Goal: Find contact information: Find contact information

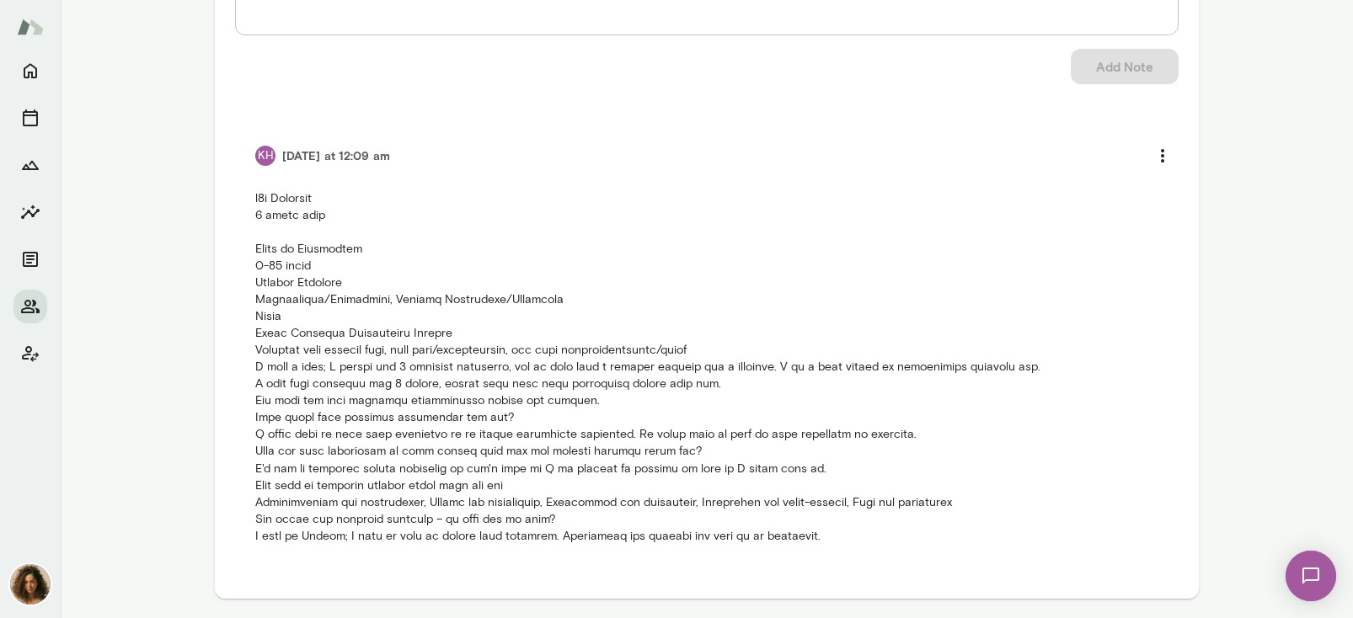
scroll to position [320, 0]
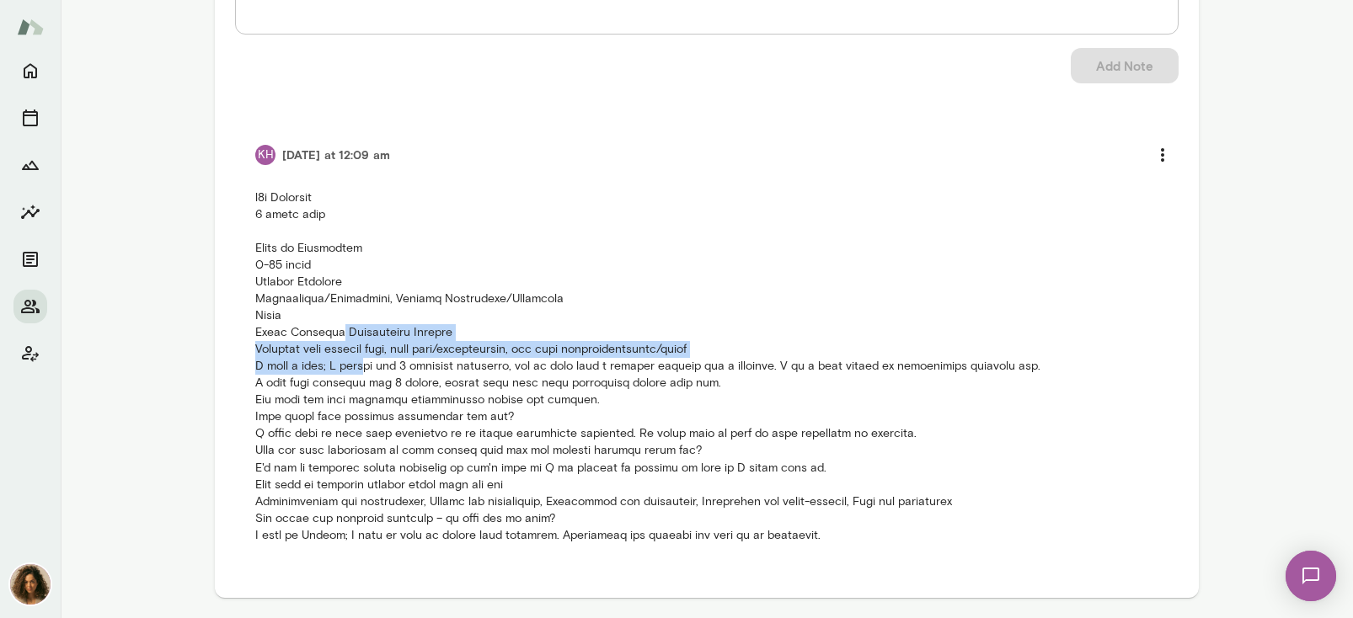
drag, startPoint x: 326, startPoint y: 332, endPoint x: 356, endPoint y: 372, distance: 50.5
click at [356, 372] on p at bounding box center [706, 367] width 903 height 354
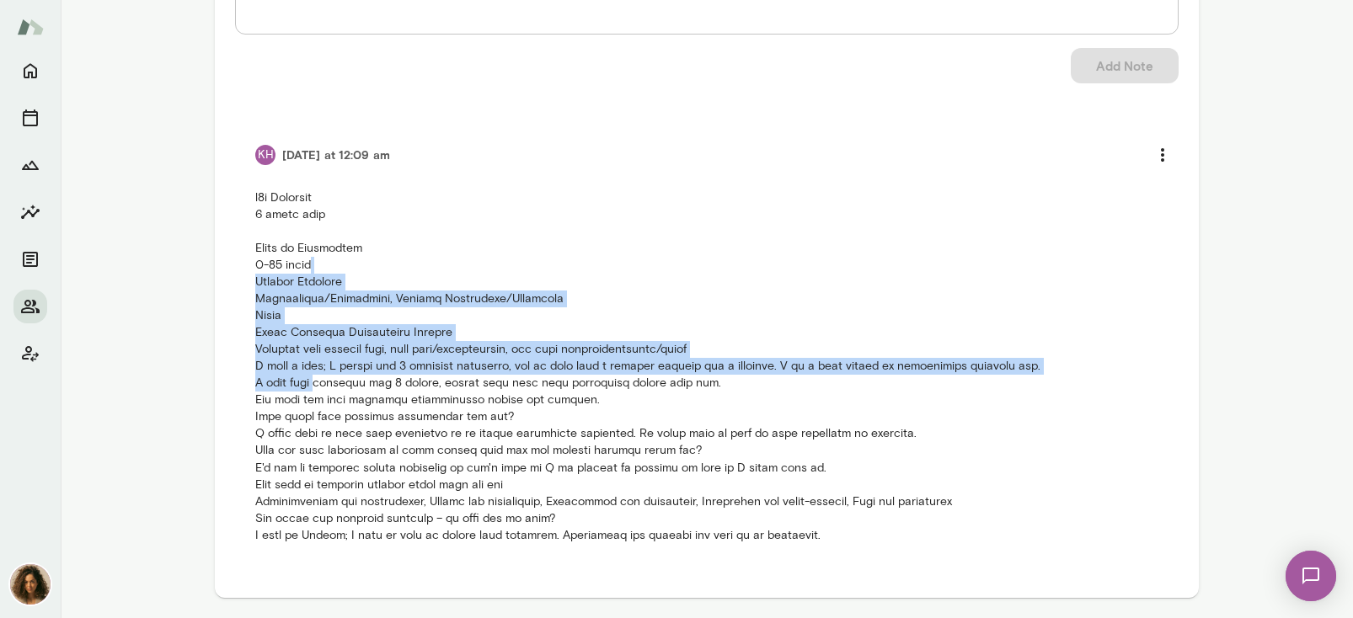
drag, startPoint x: 328, startPoint y: 274, endPoint x: 318, endPoint y: 389, distance: 115.8
click at [318, 389] on p at bounding box center [706, 367] width 903 height 354
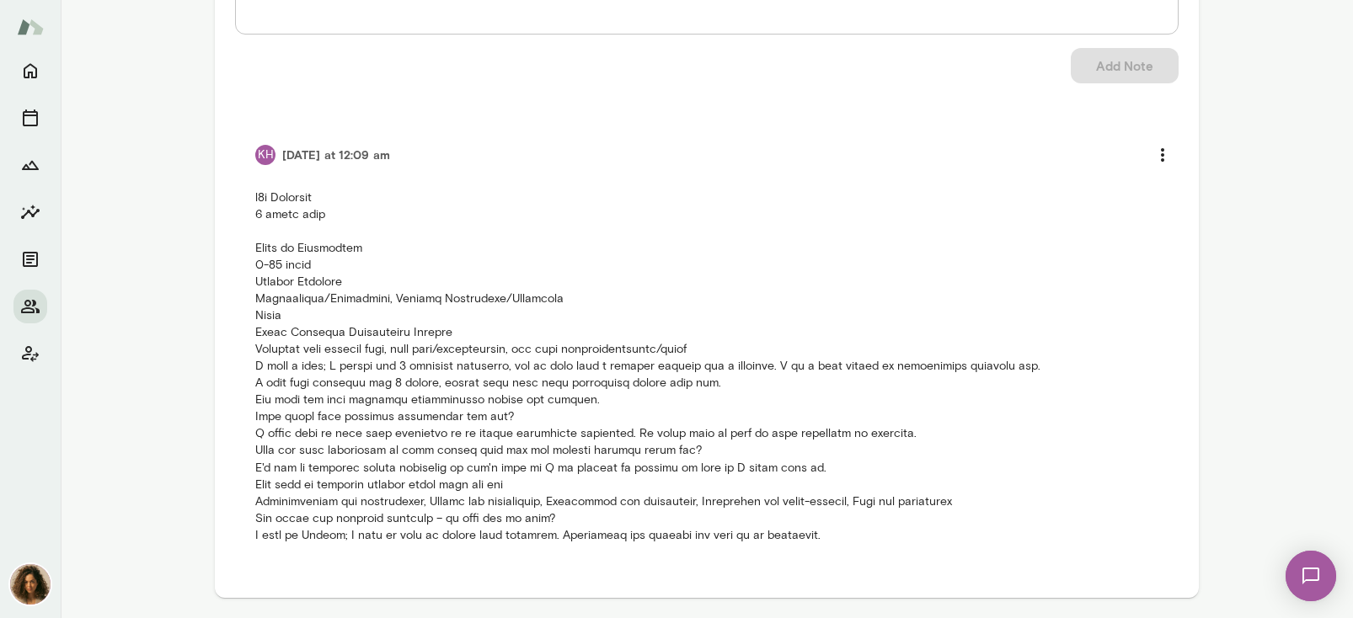
click at [398, 464] on p at bounding box center [706, 367] width 903 height 354
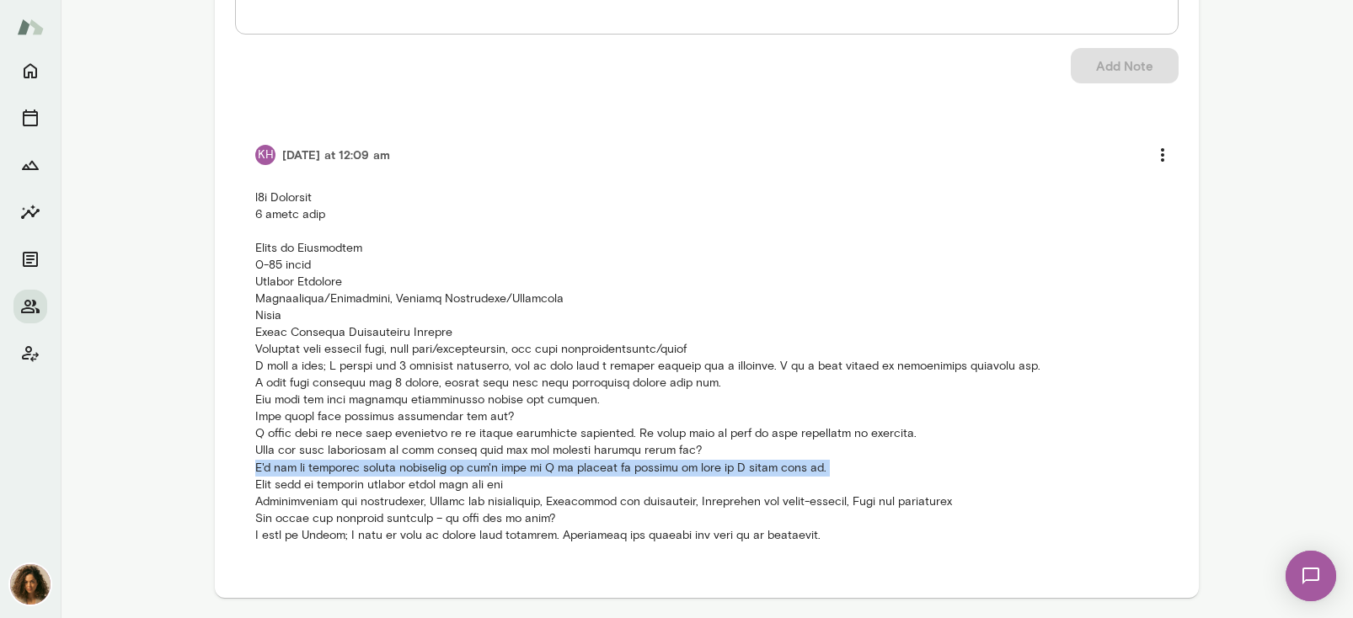
drag, startPoint x: 398, startPoint y: 464, endPoint x: 394, endPoint y: 473, distance: 9.9
click at [394, 473] on p at bounding box center [706, 367] width 903 height 354
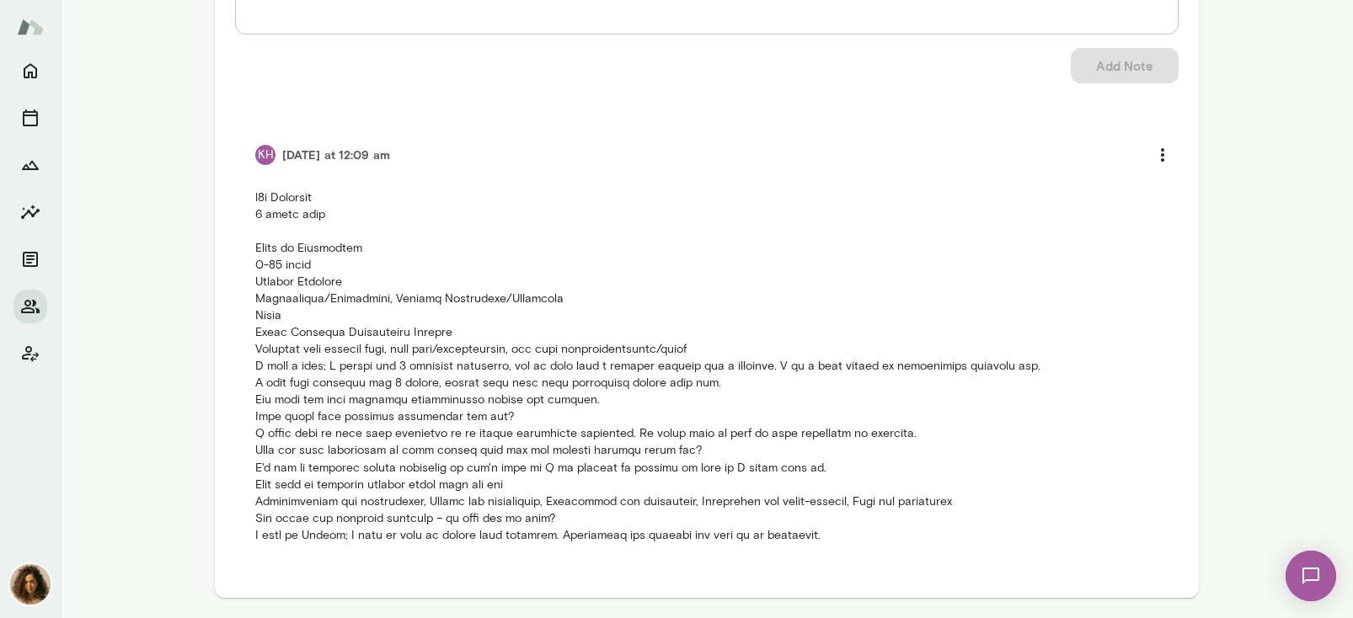
click at [409, 432] on p at bounding box center [706, 367] width 903 height 354
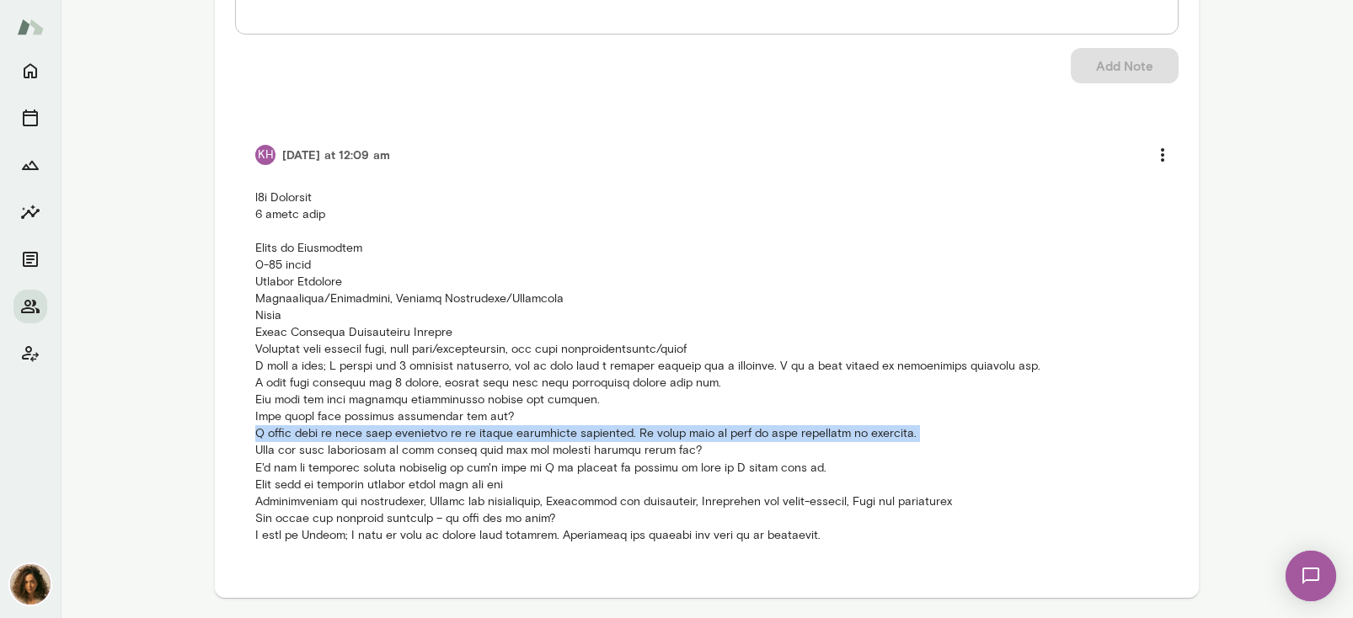
click at [409, 432] on p at bounding box center [706, 367] width 903 height 354
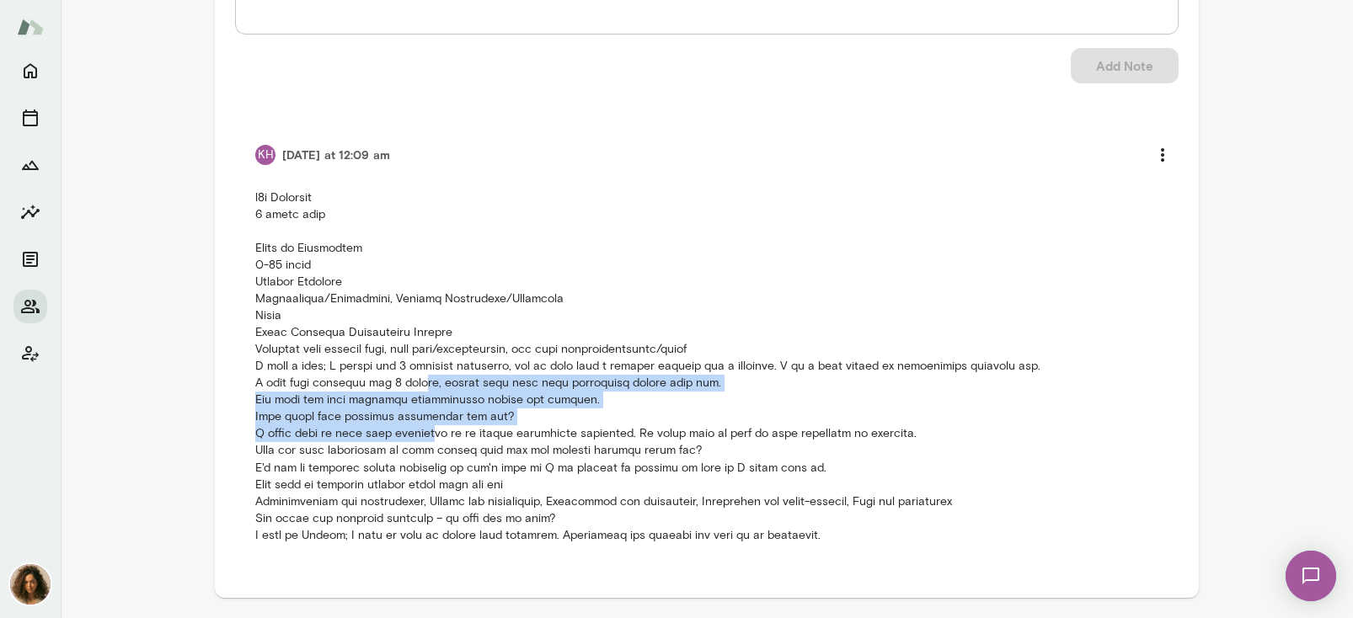
drag, startPoint x: 425, startPoint y: 379, endPoint x: 418, endPoint y: 430, distance: 51.8
click at [418, 430] on p at bounding box center [706, 367] width 903 height 354
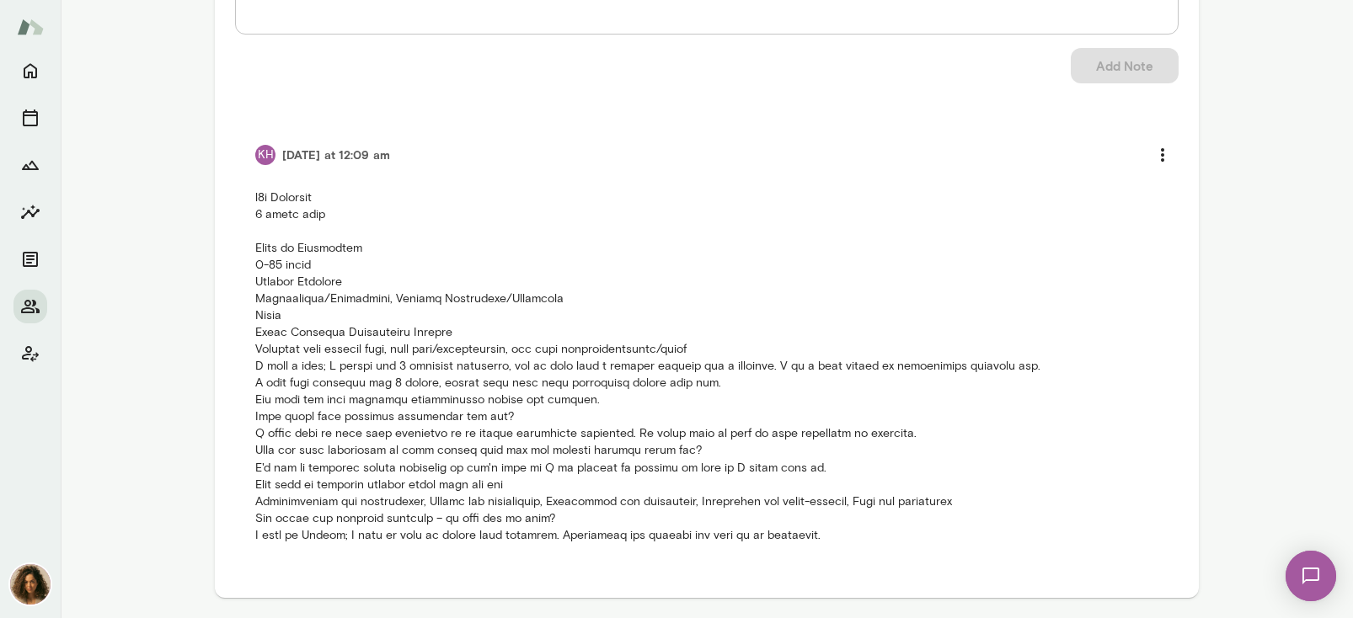
click at [413, 446] on p at bounding box center [706, 367] width 903 height 354
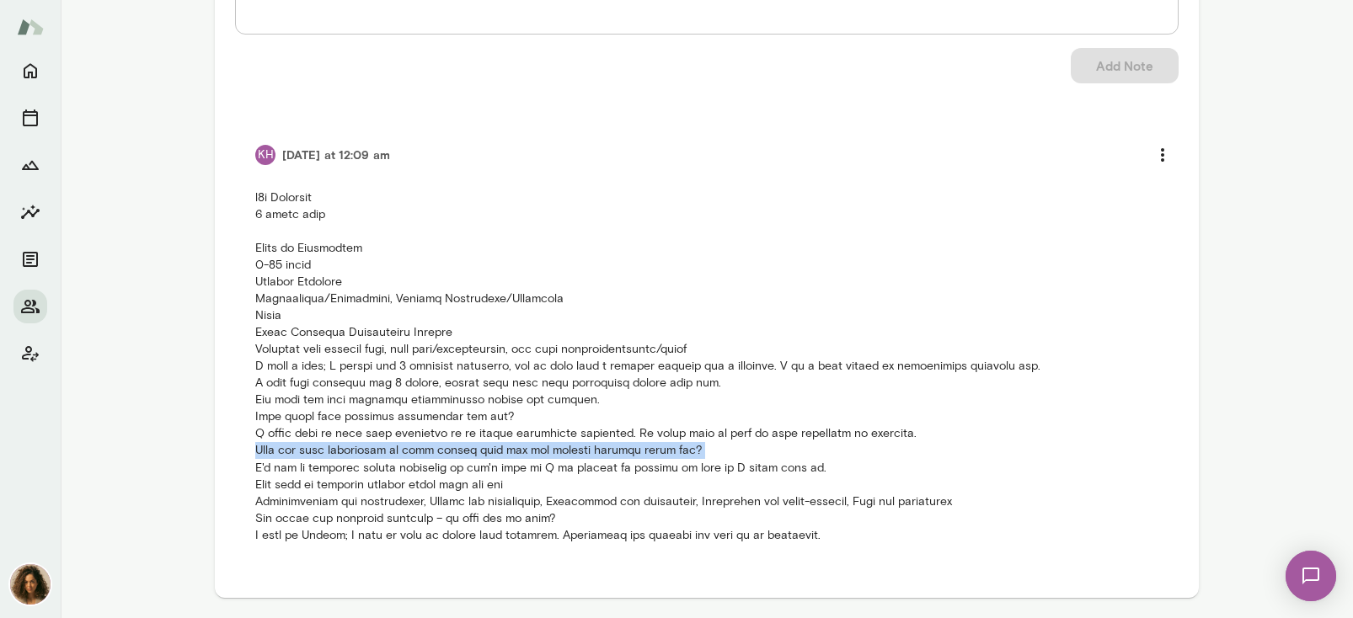
click at [413, 446] on p at bounding box center [706, 367] width 903 height 354
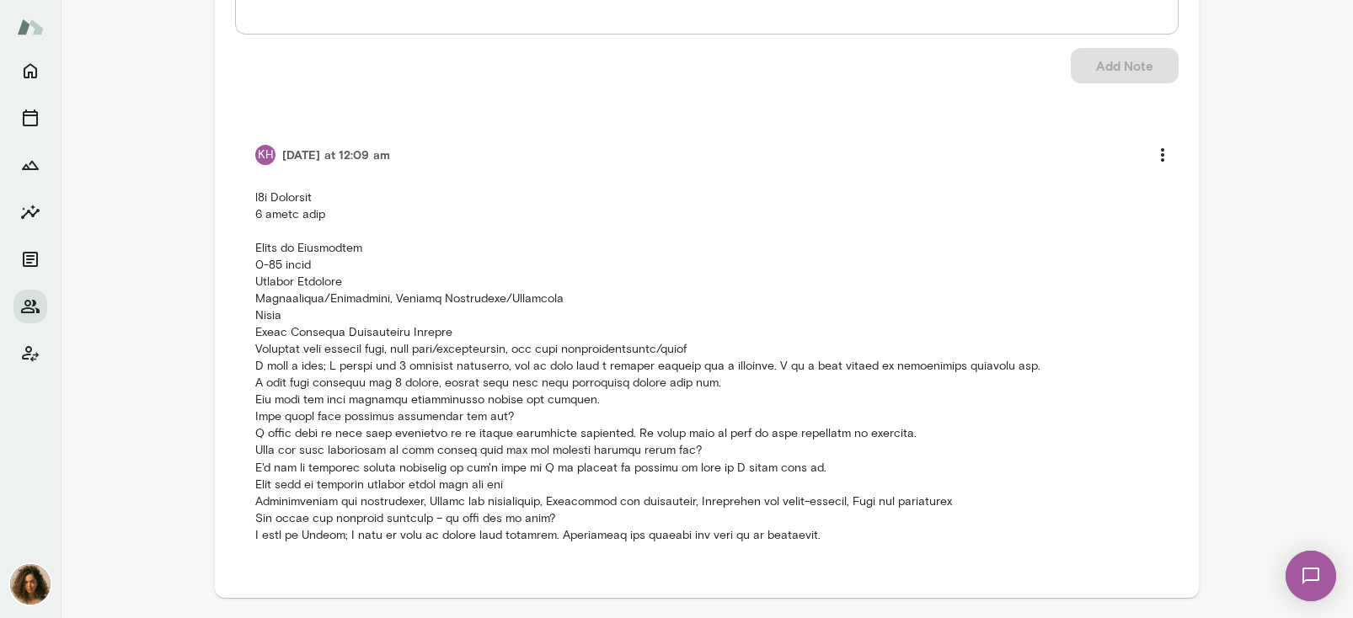
click at [467, 467] on p at bounding box center [706, 367] width 903 height 354
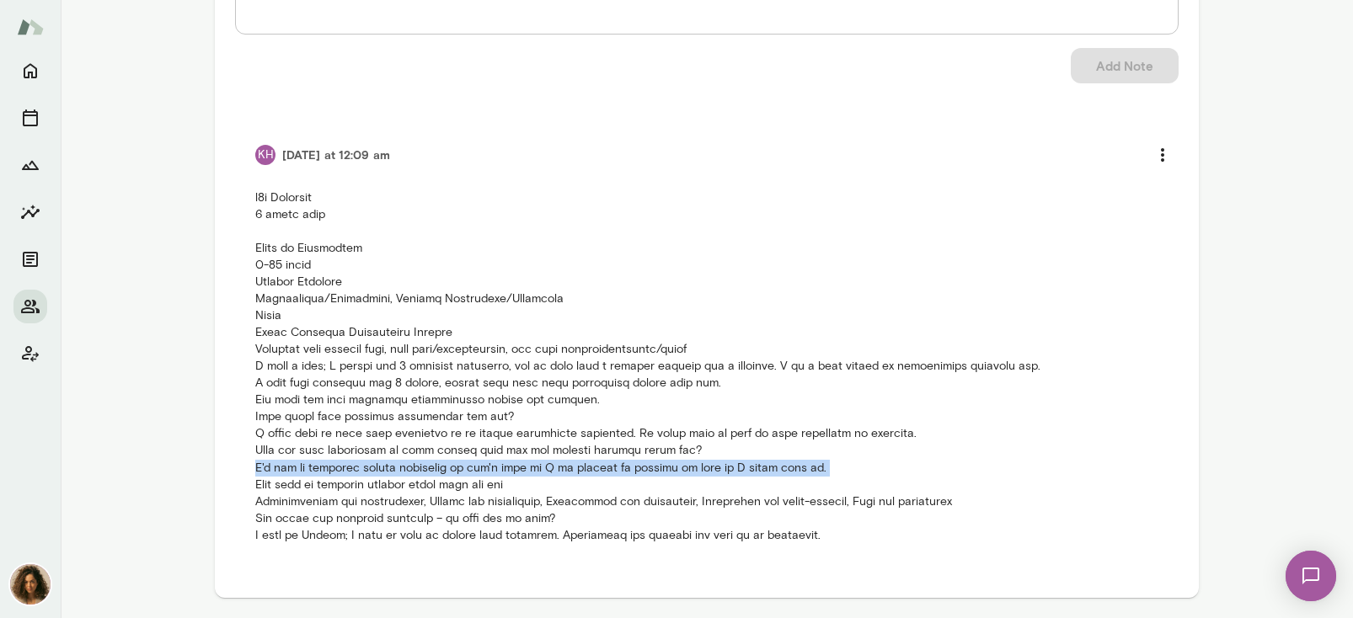
click at [467, 467] on p at bounding box center [706, 367] width 903 height 354
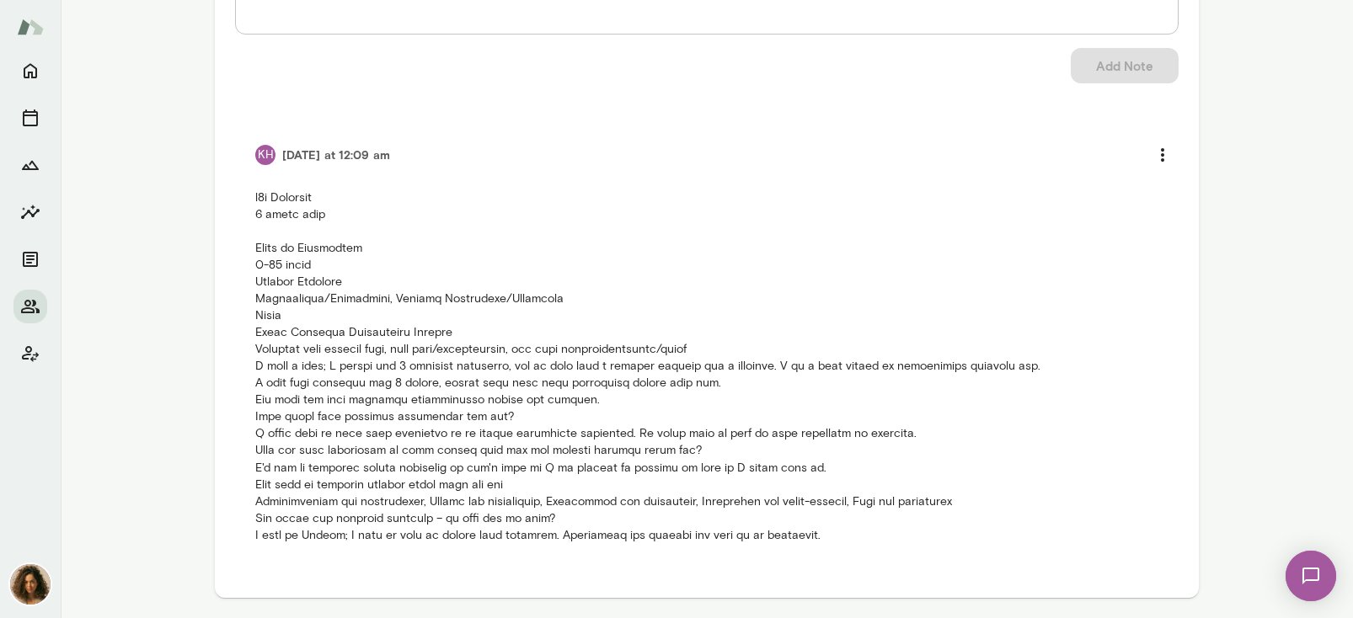
click at [469, 483] on p at bounding box center [706, 367] width 903 height 354
click at [475, 499] on p at bounding box center [706, 367] width 903 height 354
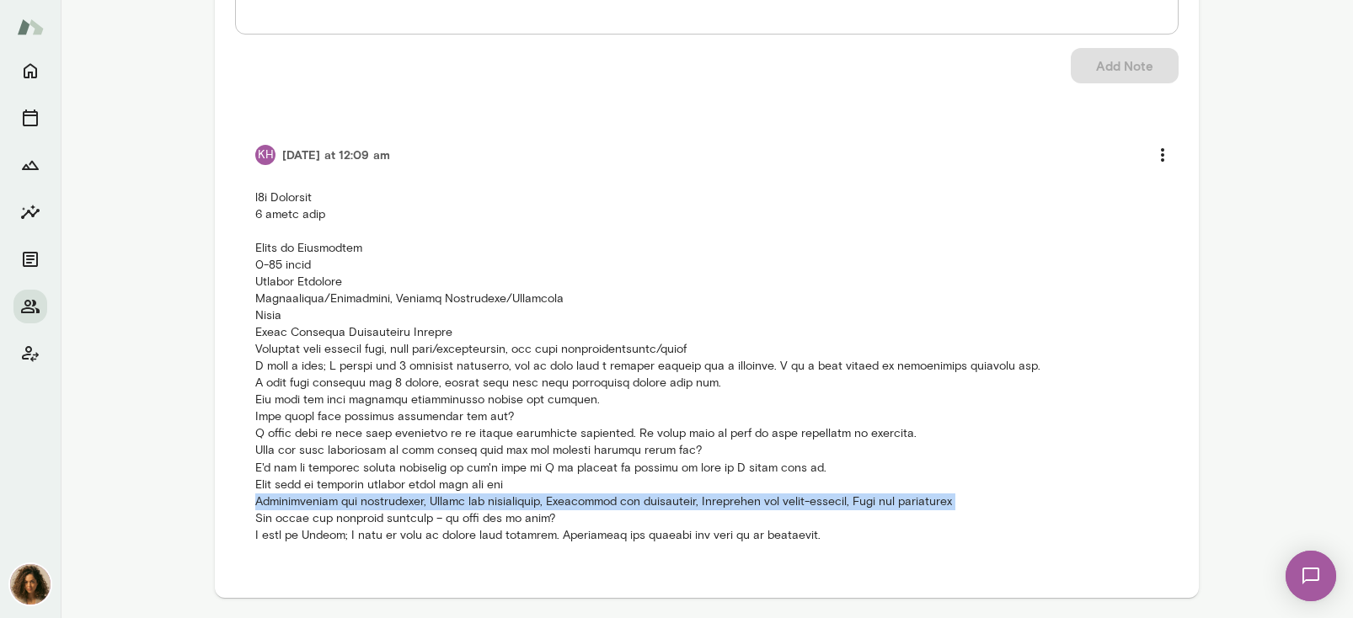
click at [475, 499] on p at bounding box center [706, 367] width 903 height 354
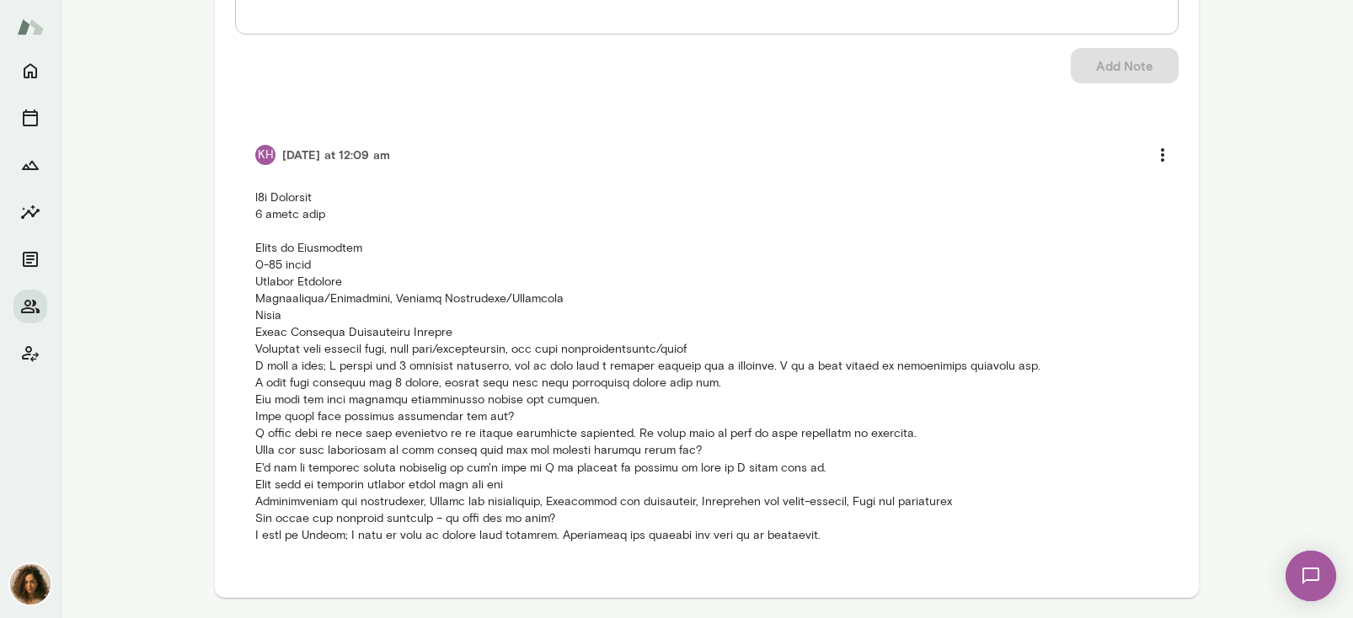
click at [482, 472] on p at bounding box center [706, 367] width 903 height 354
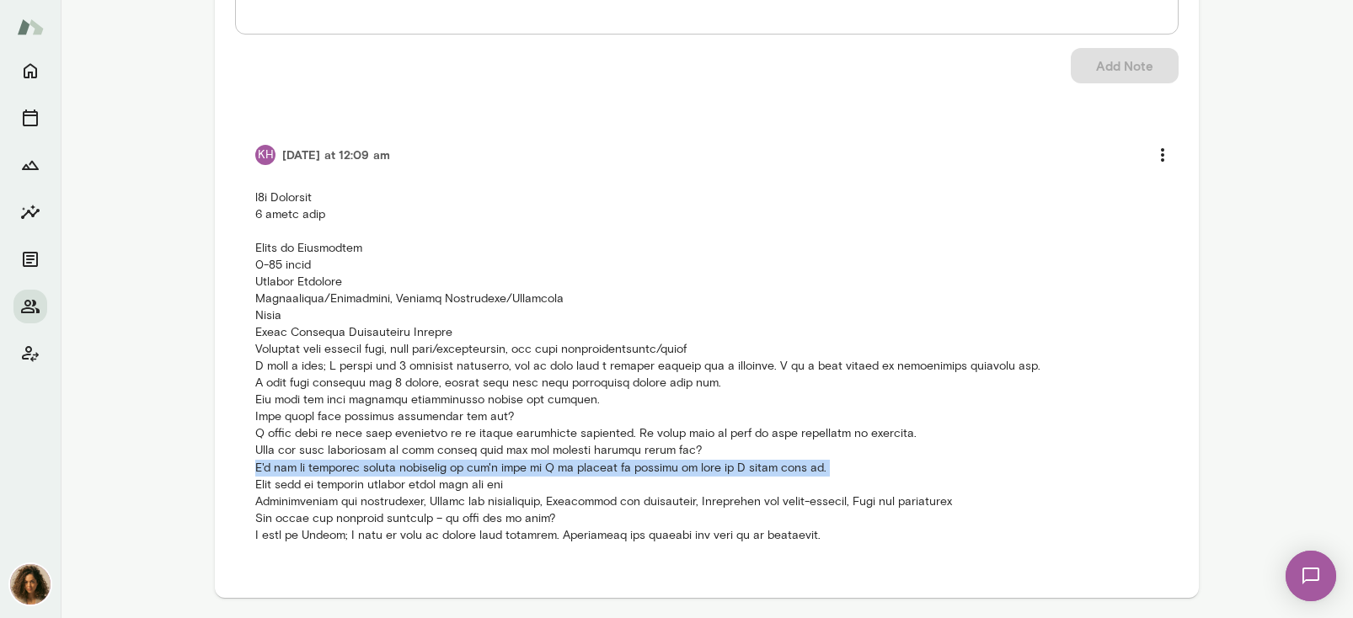
click at [482, 472] on p at bounding box center [706, 367] width 903 height 354
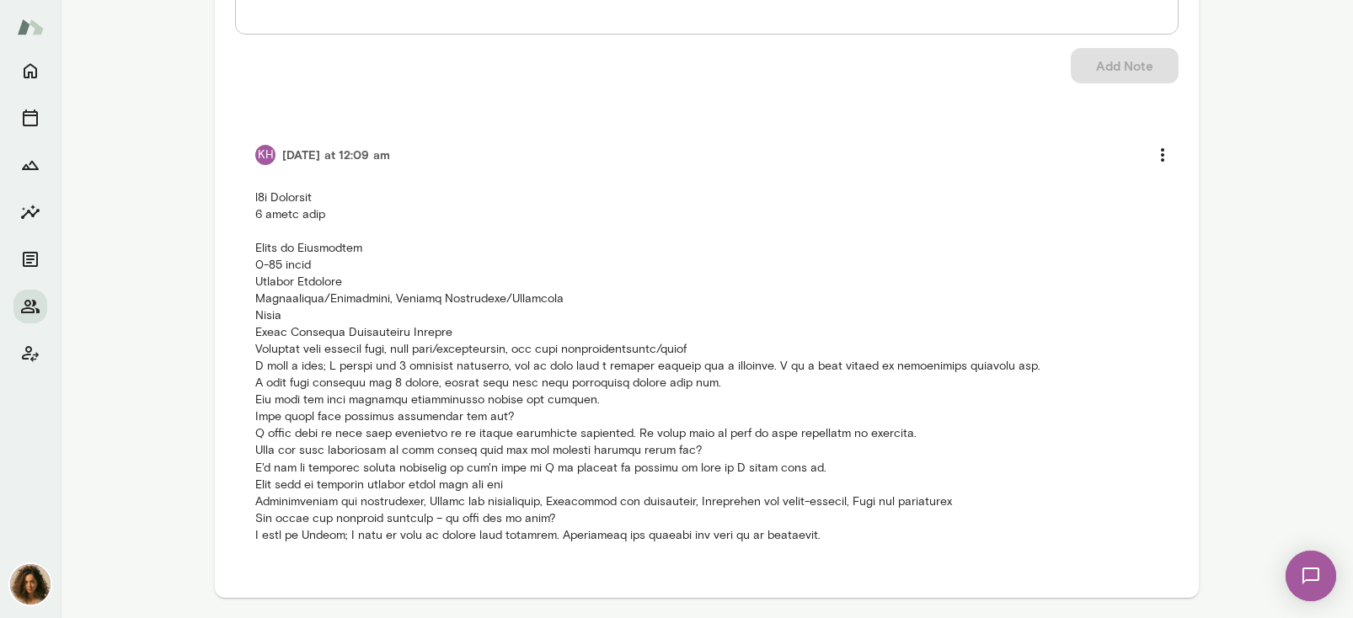
click at [466, 517] on p at bounding box center [706, 367] width 903 height 354
click at [852, 525] on p at bounding box center [706, 367] width 903 height 354
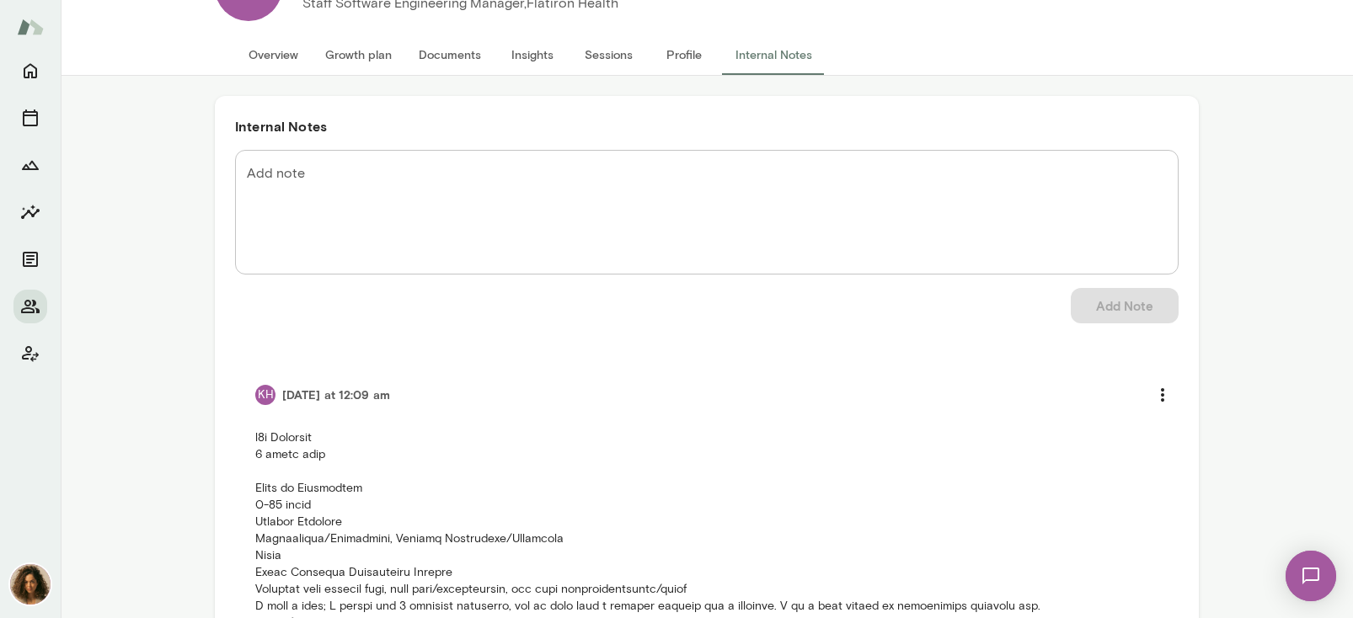
scroll to position [0, 0]
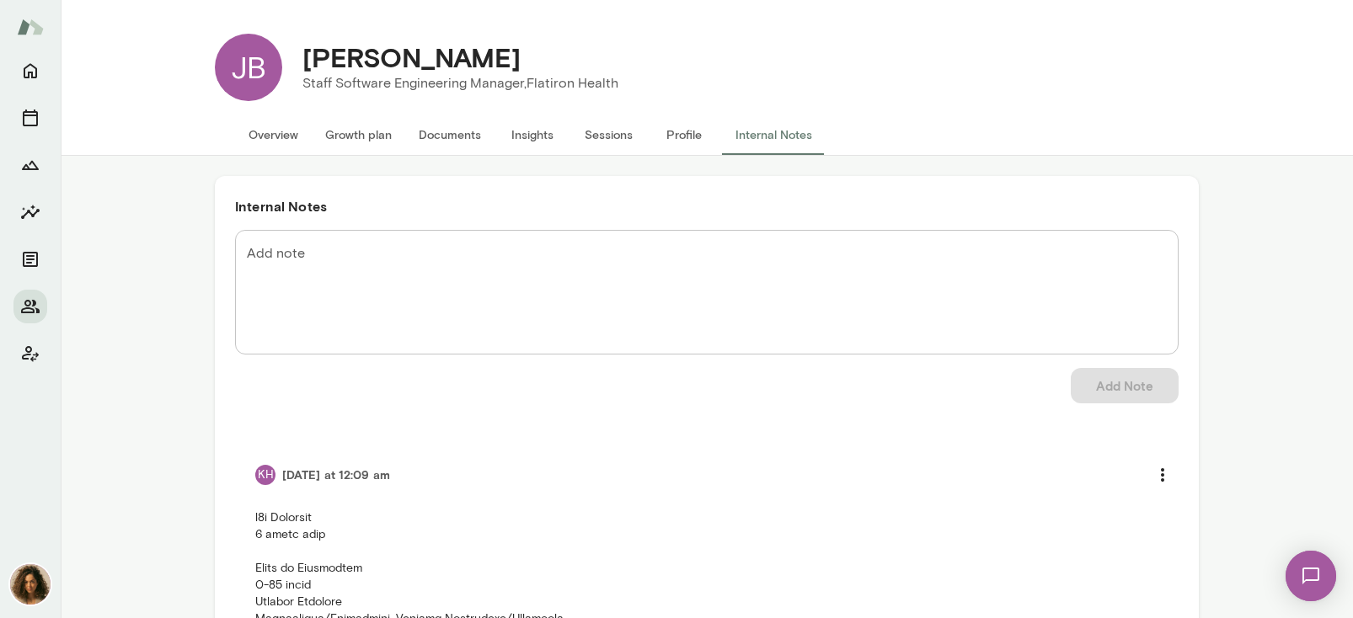
click at [284, 130] on button "Overview" at bounding box center [273, 135] width 77 height 40
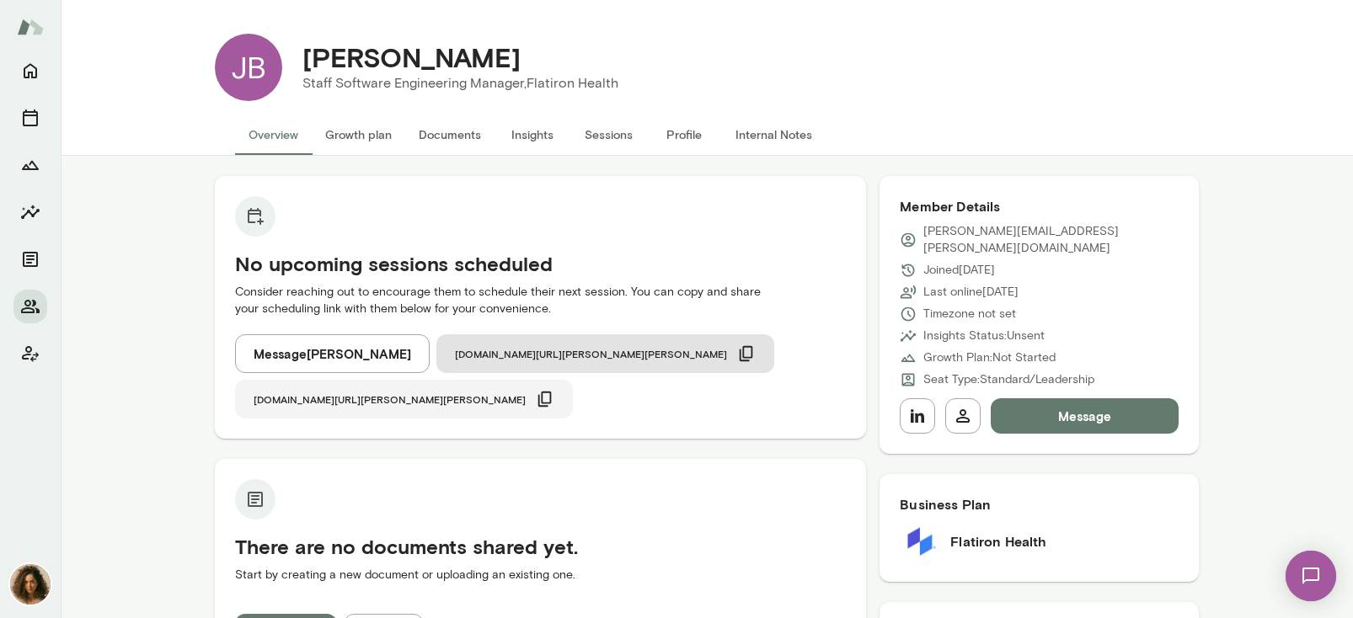
click at [526, 393] on span "[DOMAIN_NAME][URL][PERSON_NAME][PERSON_NAME]" at bounding box center [390, 399] width 272 height 13
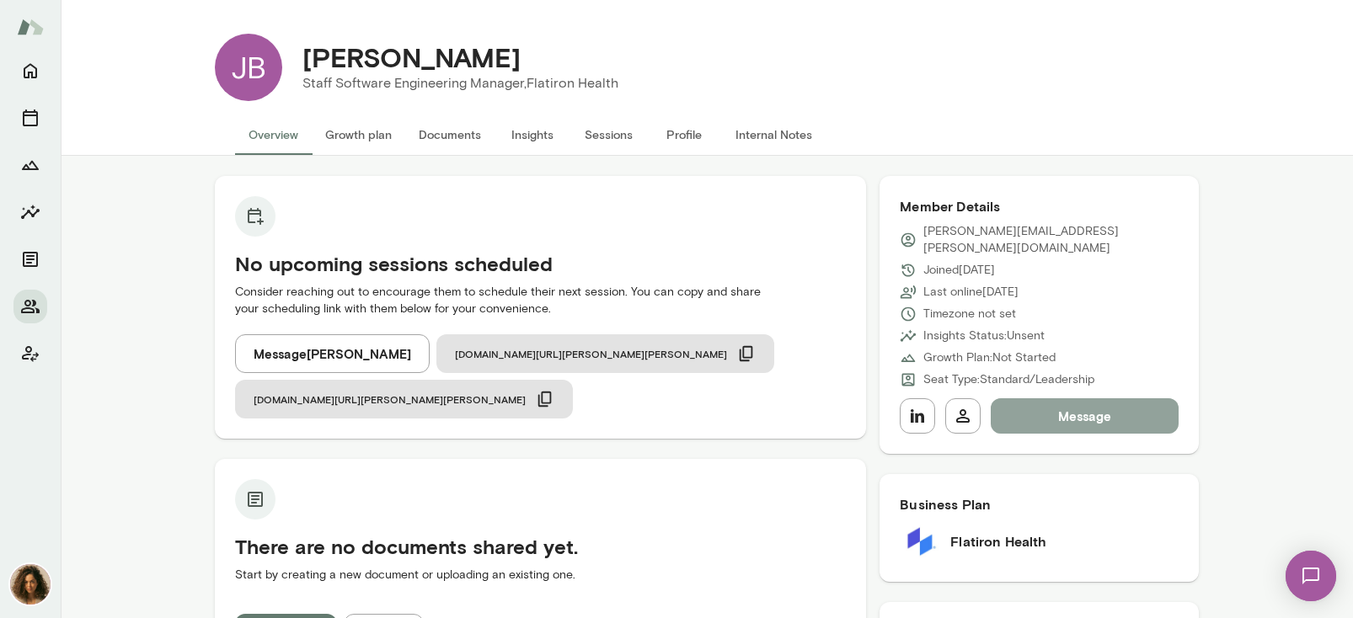
click at [1064, 398] on button "Message" at bounding box center [1085, 415] width 188 height 35
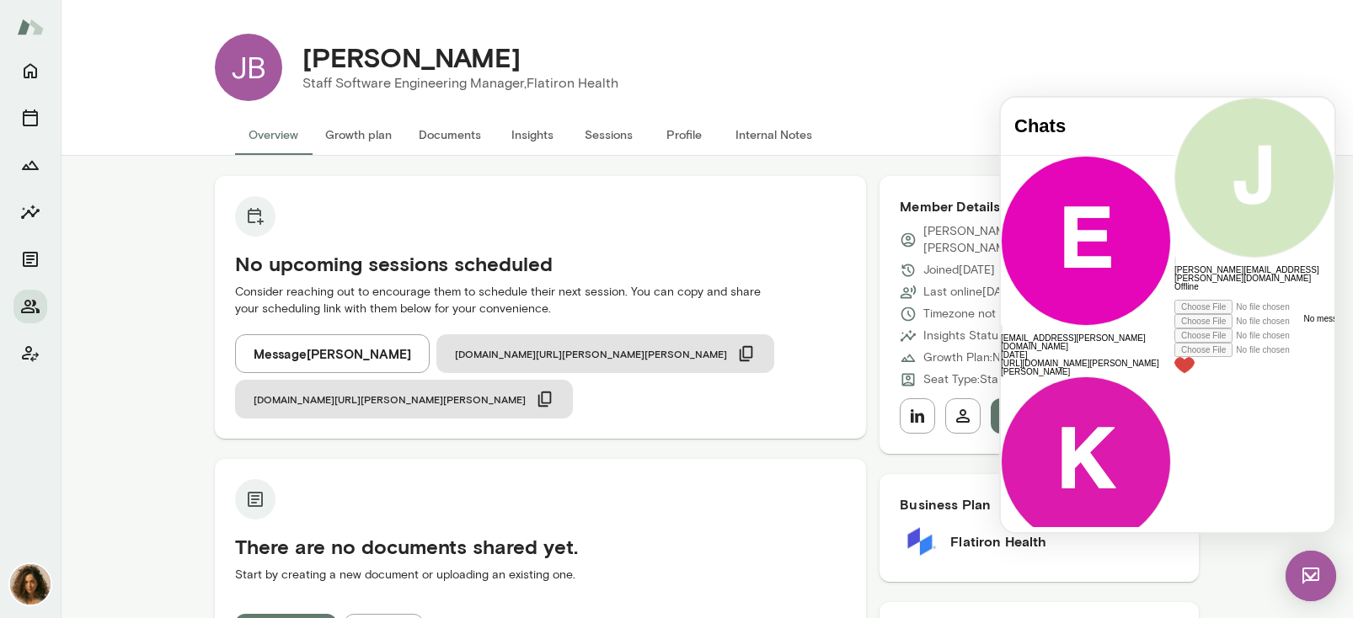
click at [1193, 374] on div at bounding box center [1254, 337] width 160 height 74
click at [1174, 300] on div at bounding box center [1254, 295] width 160 height 8
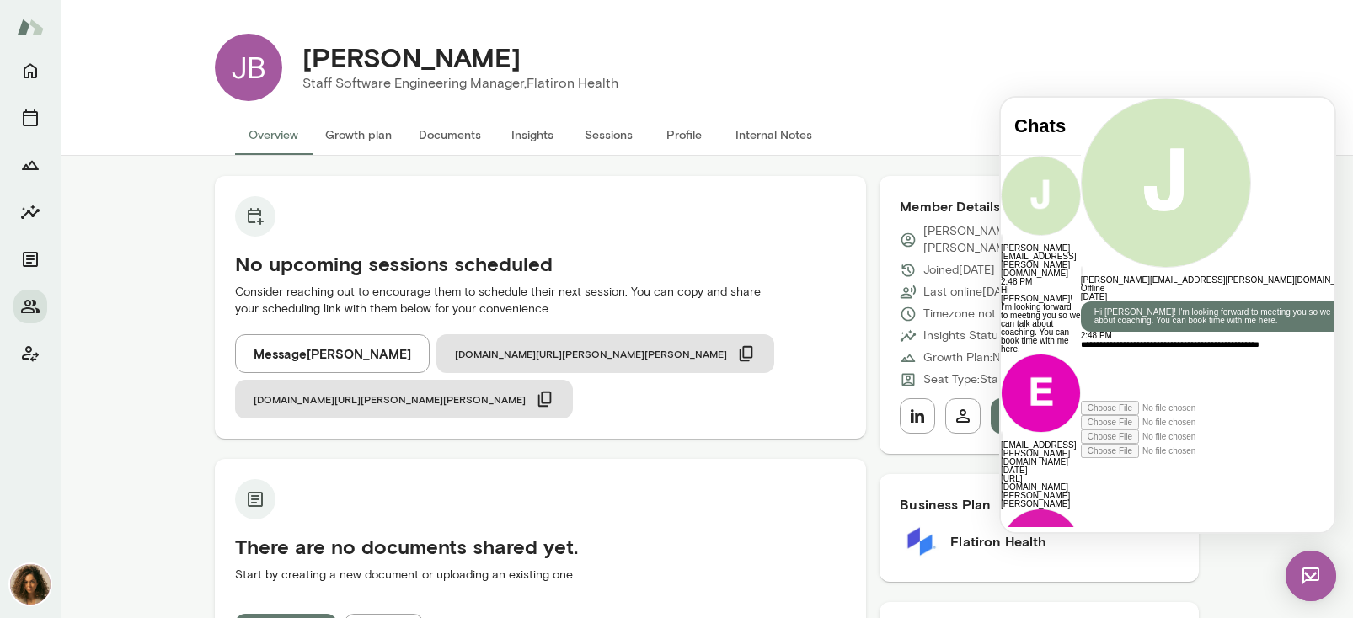
click at [1081, 458] on icon at bounding box center [1081, 458] width 0 height 0
